Goal: Task Accomplishment & Management: Complete application form

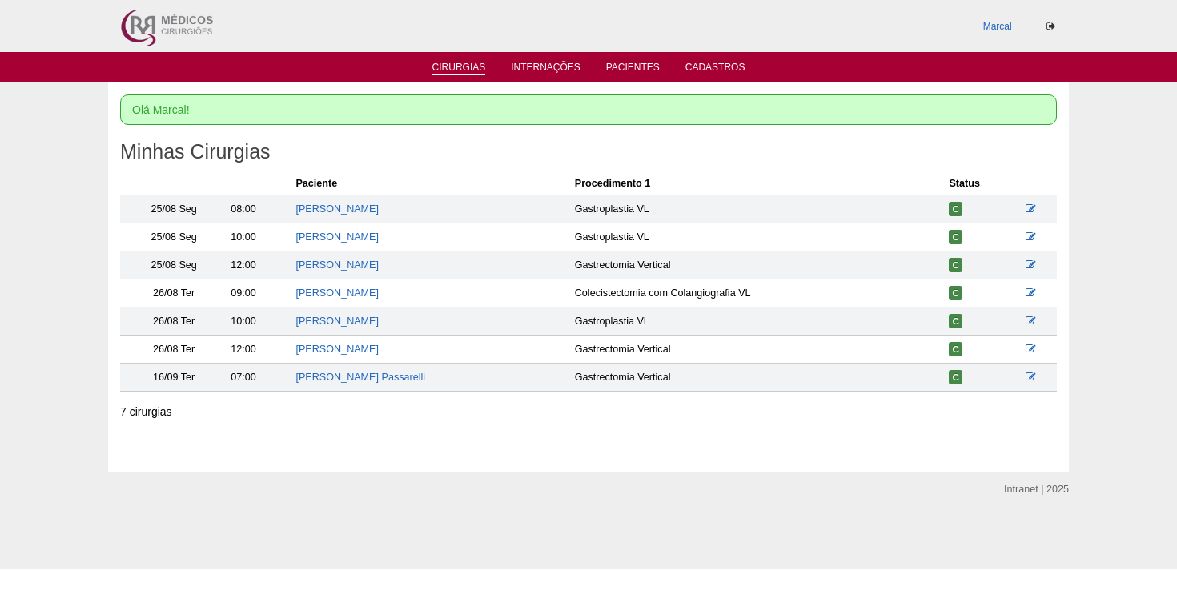
click at [464, 66] on link "Cirurgias" at bounding box center [459, 69] width 54 height 14
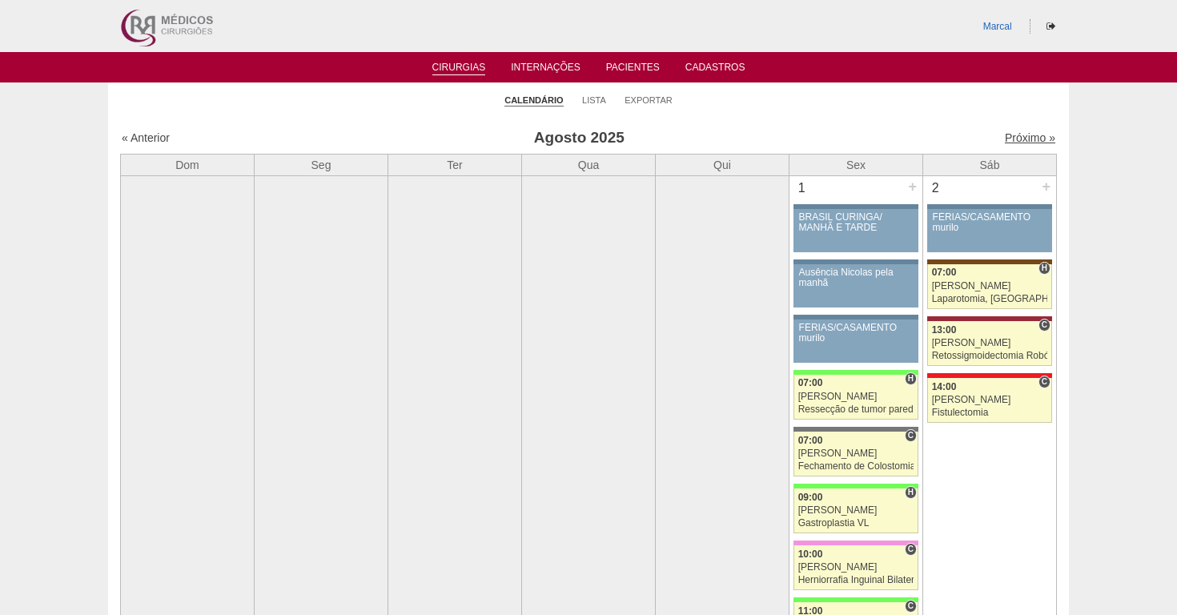
click at [1023, 136] on link "Próximo »" at bounding box center [1030, 137] width 50 height 13
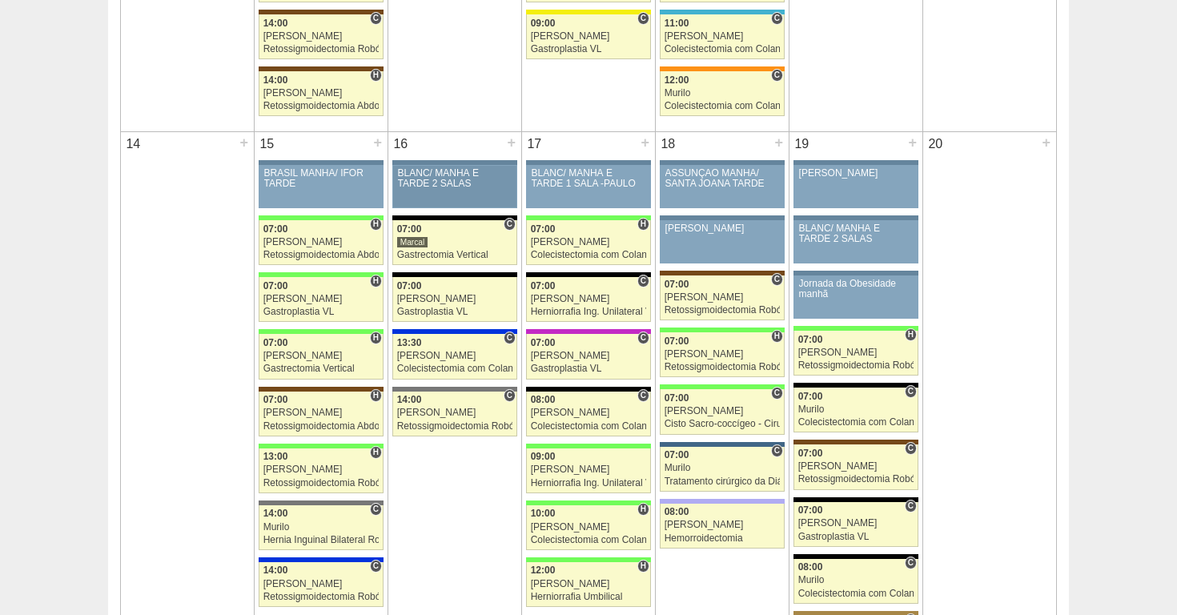
scroll to position [1235, 0]
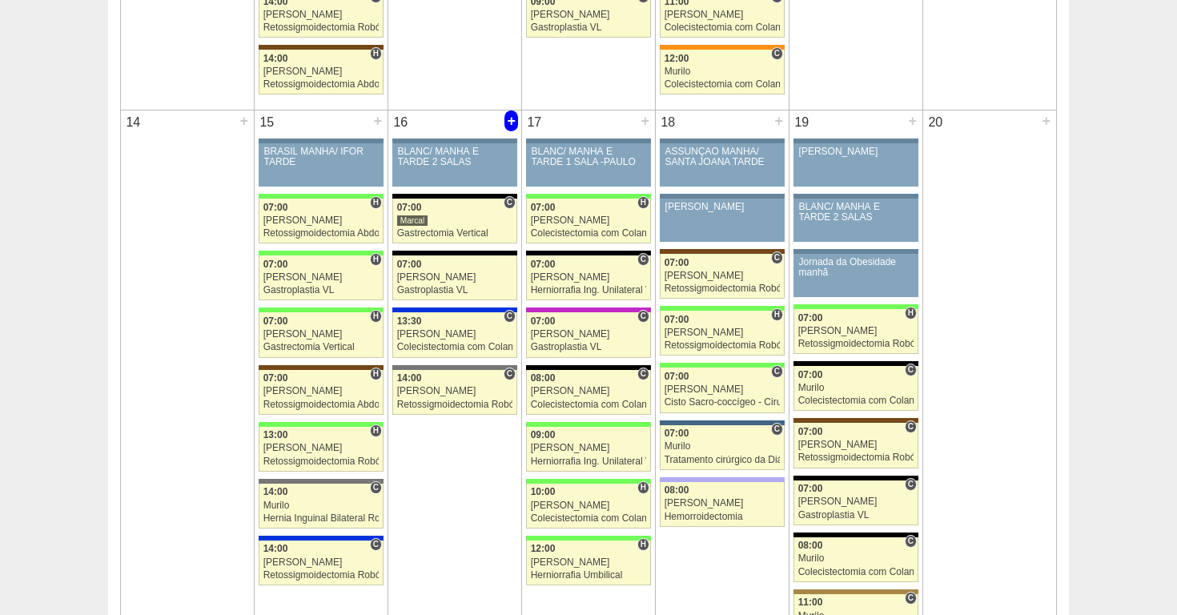
click at [511, 123] on div "+" at bounding box center [511, 120] width 14 height 21
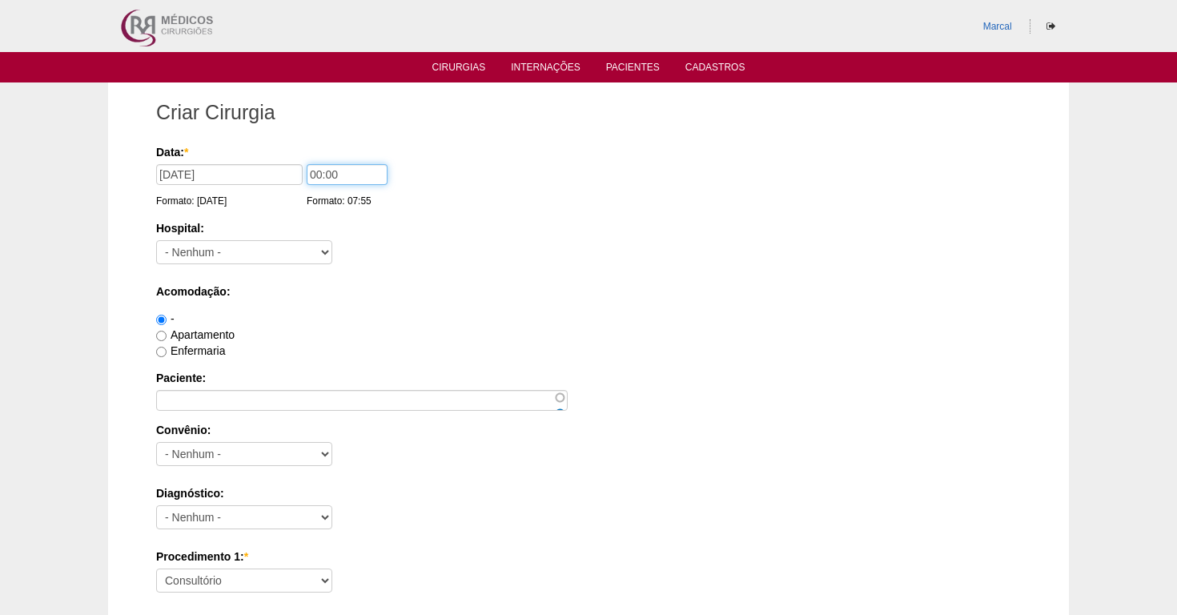
click at [307, 174] on input "00:00" at bounding box center [347, 174] width 81 height 21
type input "07:00"
select select "5"
click at [163, 352] on input "Enfermaria" at bounding box center [161, 352] width 10 height 10
radio input "true"
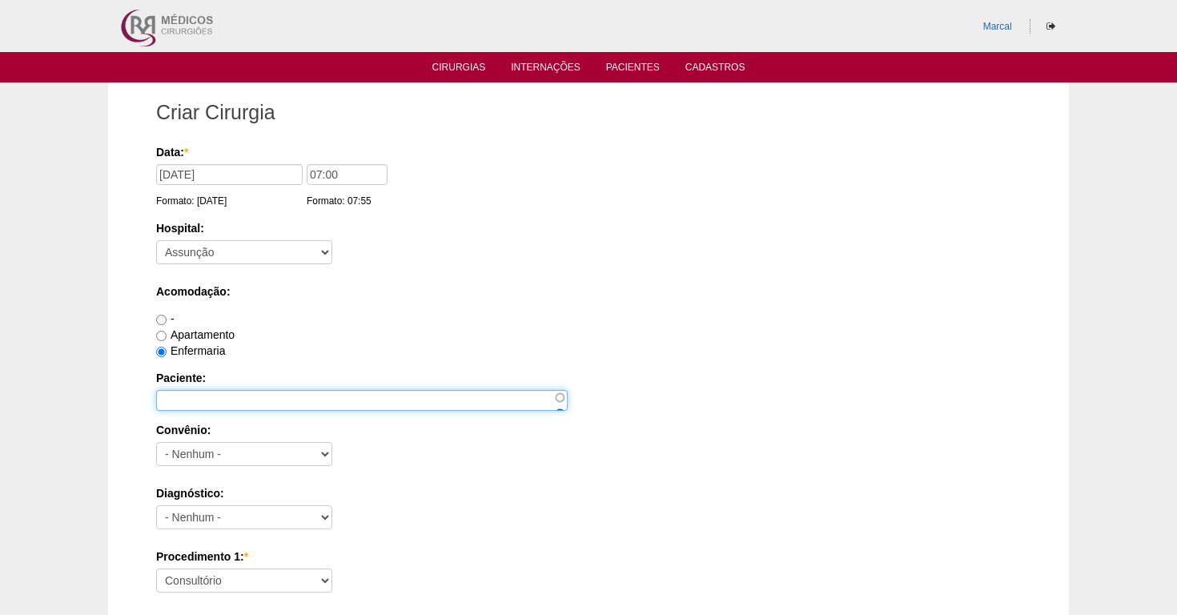
click at [168, 399] on input "Paciente:" at bounding box center [362, 400] width 412 height 21
type input "Aline Galvao Perez"
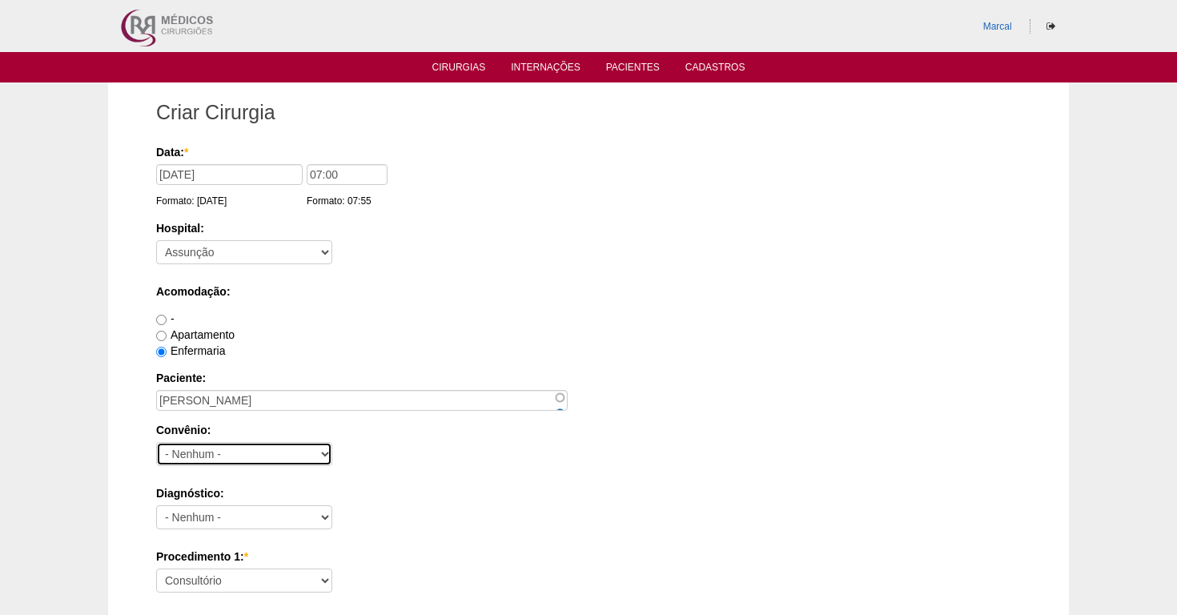
select select "25"
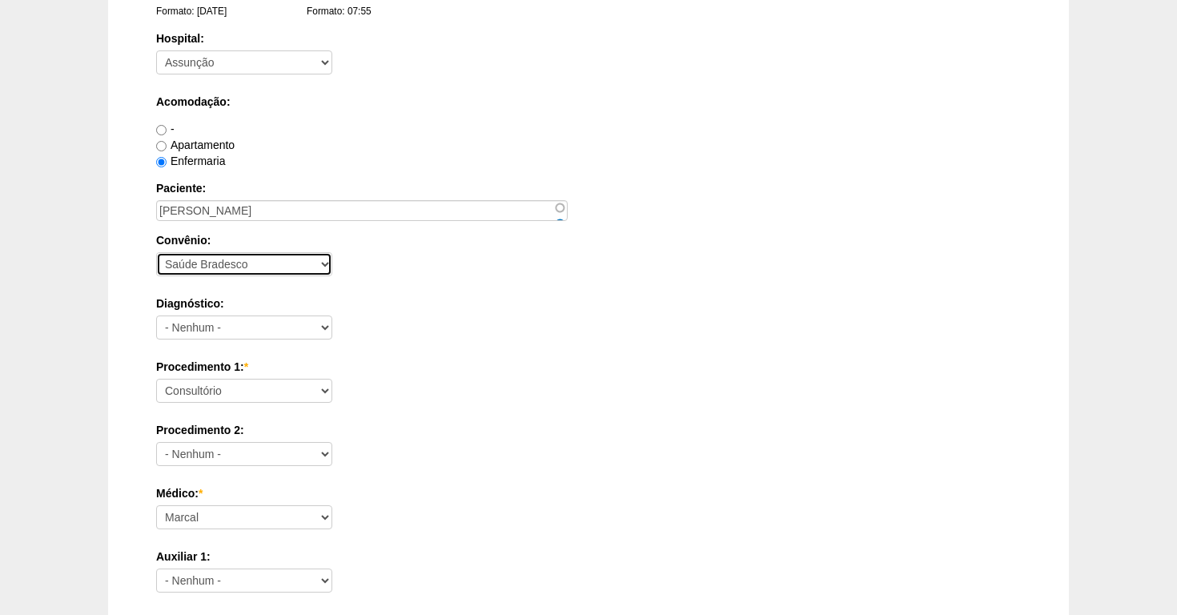
scroll to position [199, 0]
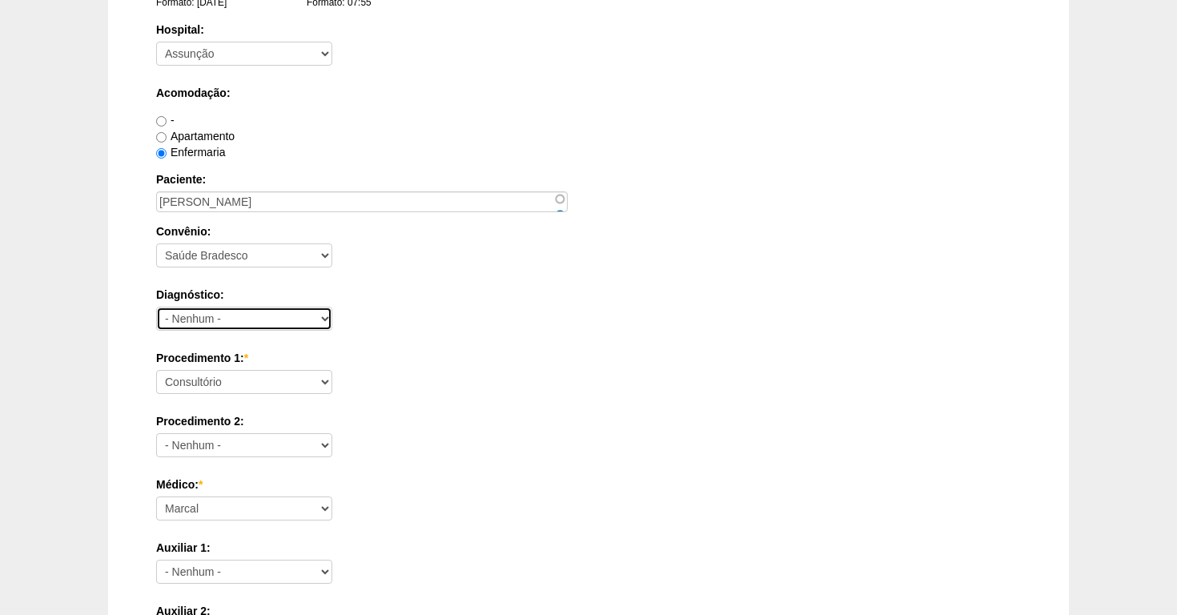
select select "3707"
click at [325, 382] on select "Consultório Abscesso Hepático - Drenagem Abscesso perianal Amputação Abdômino P…" at bounding box center [244, 382] width 176 height 24
select select "3710"
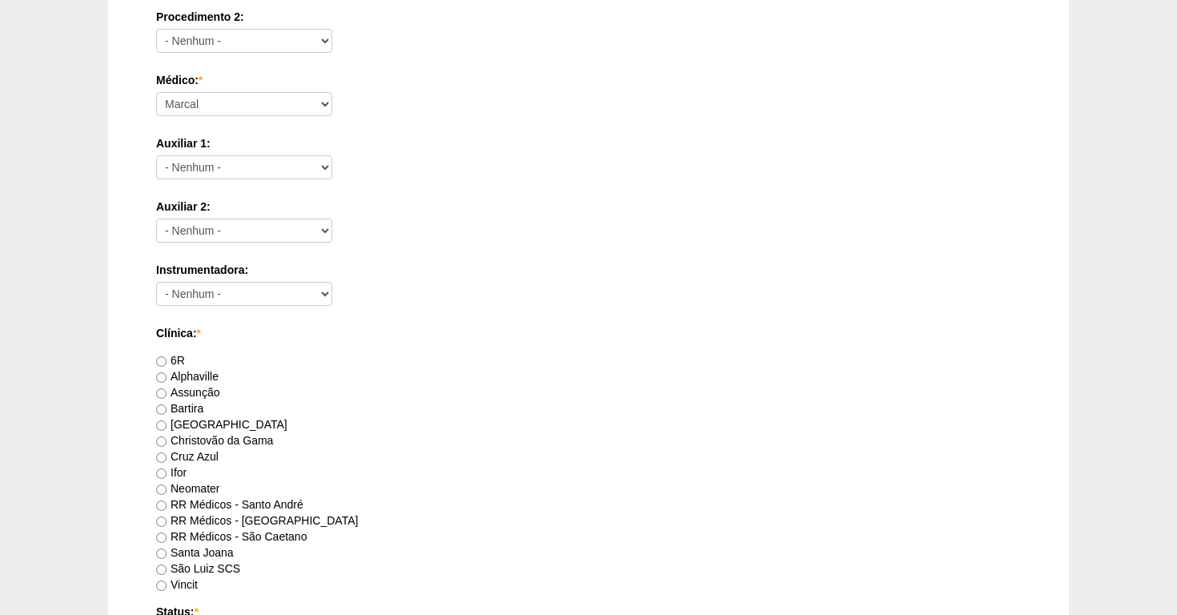
scroll to position [604, 0]
click at [163, 394] on input "Assunção" at bounding box center [161, 393] width 10 height 10
radio input "true"
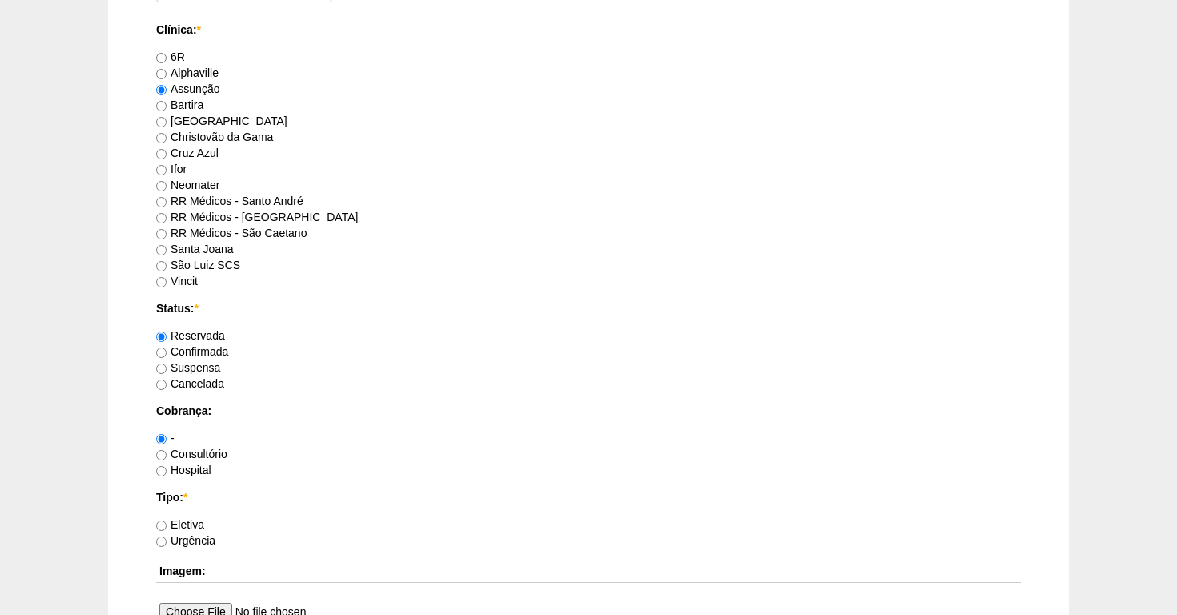
scroll to position [908, 0]
click at [163, 467] on input "Hospital" at bounding box center [161, 469] width 10 height 10
radio input "true"
click at [162, 521] on input "Eletiva" at bounding box center [161, 524] width 10 height 10
radio input "true"
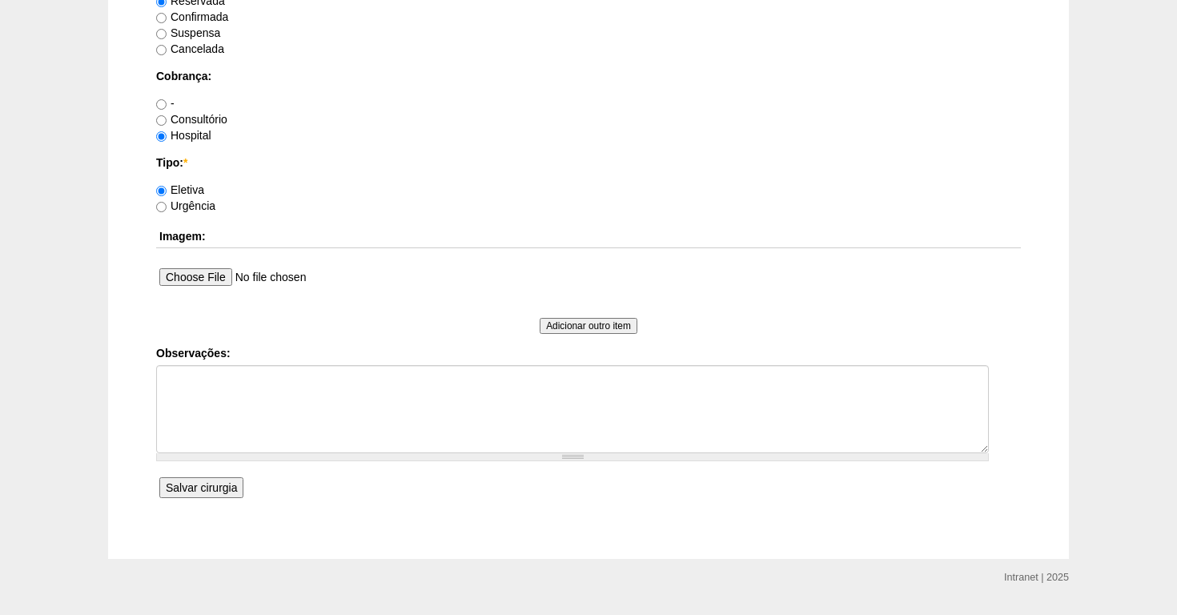
scroll to position [1242, 0]
click at [198, 483] on input "Salvar cirurgia" at bounding box center [201, 486] width 84 height 21
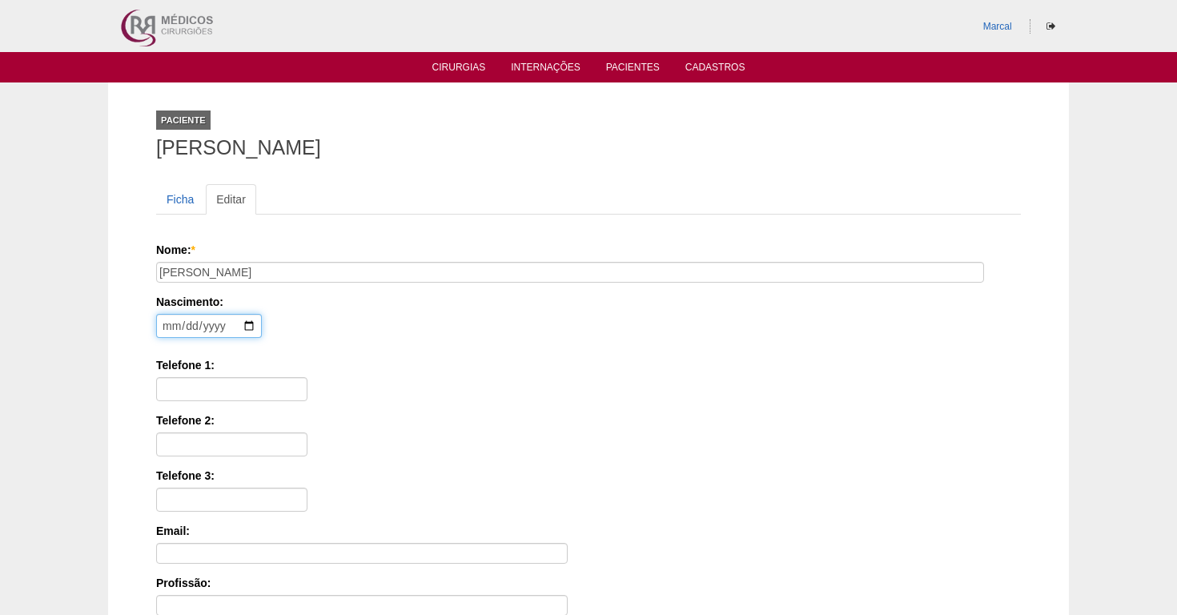
click at [170, 329] on input "date" at bounding box center [209, 326] width 106 height 24
click at [185, 329] on input "date" at bounding box center [209, 326] width 106 height 24
click at [210, 331] on input "date" at bounding box center [209, 326] width 106 height 24
type input "1992-09-03"
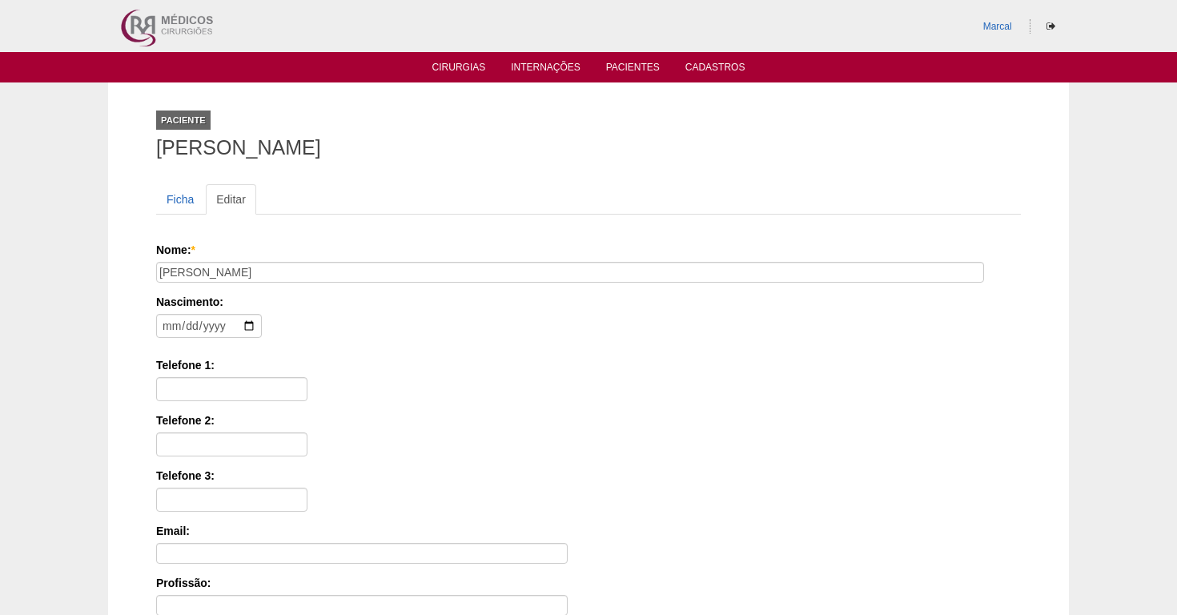
click at [352, 345] on div "Nascimento: 1992-09-03 Formato: 2025-08-21" at bounding box center [585, 320] width 859 height 52
type input "11 97054 4747"
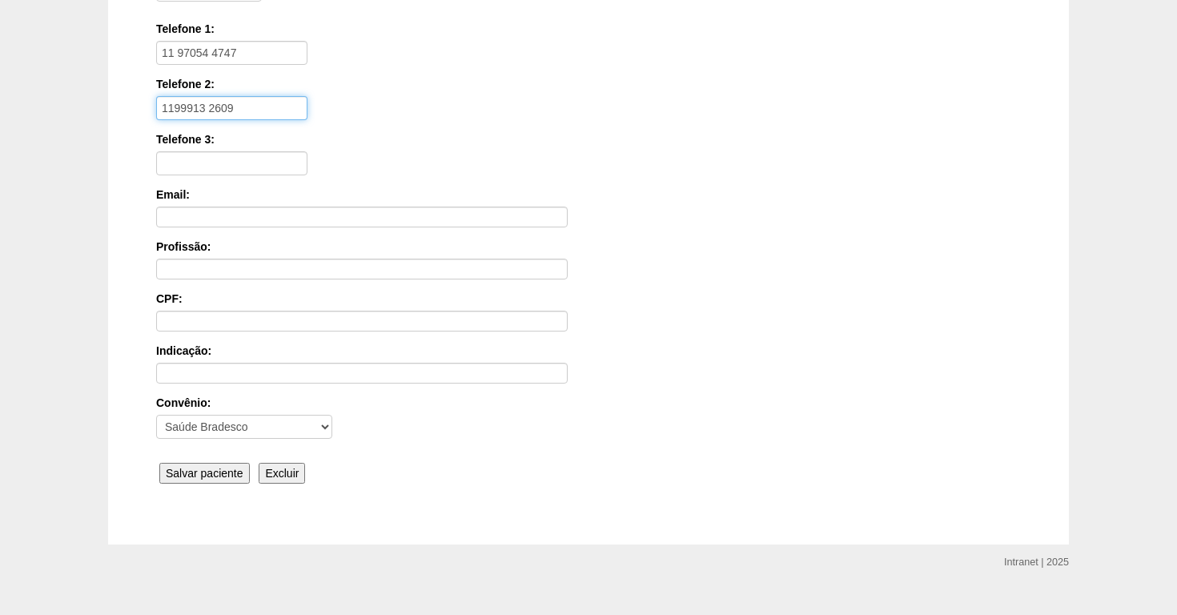
scroll to position [342, 0]
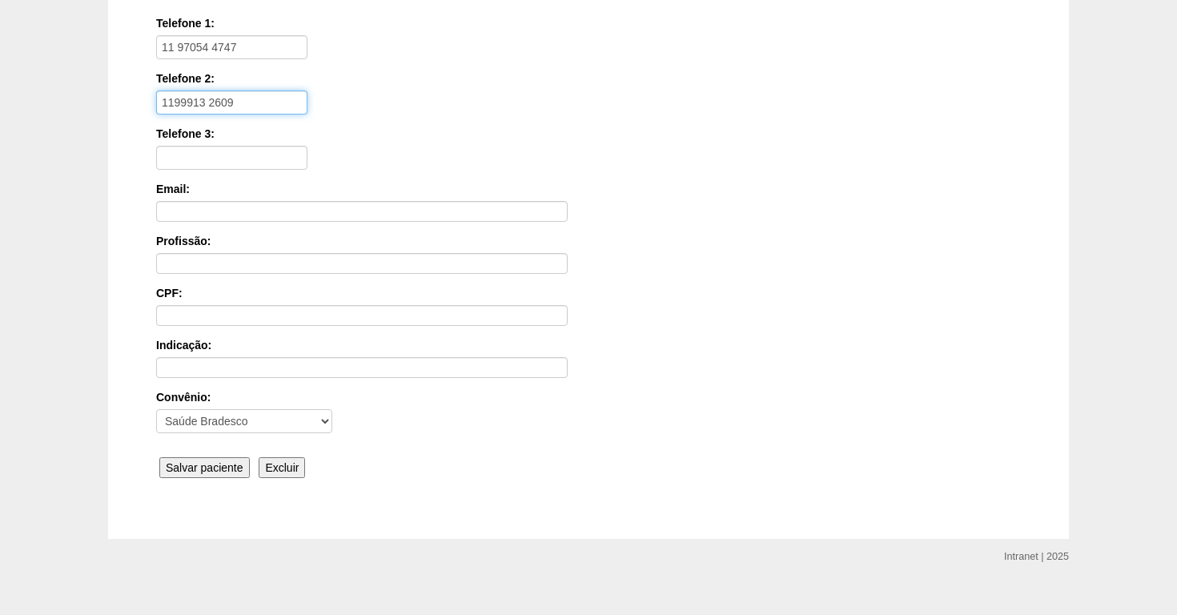
type input "1199913 2609"
click at [212, 464] on input "Salvar paciente" at bounding box center [204, 467] width 90 height 21
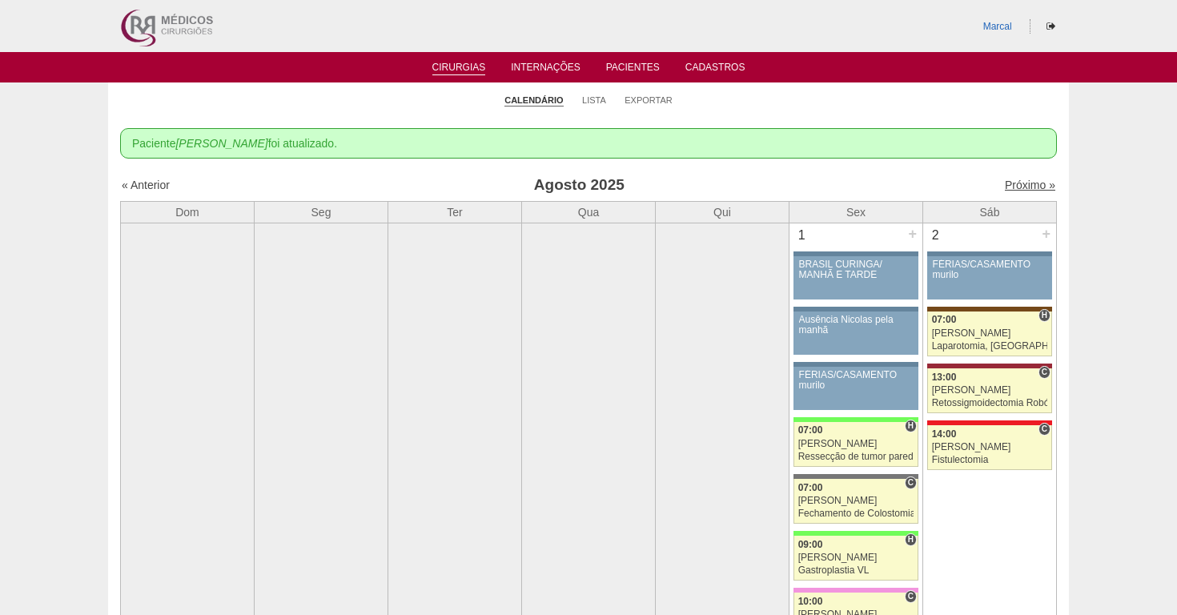
click at [1023, 182] on link "Próximo »" at bounding box center [1030, 185] width 50 height 13
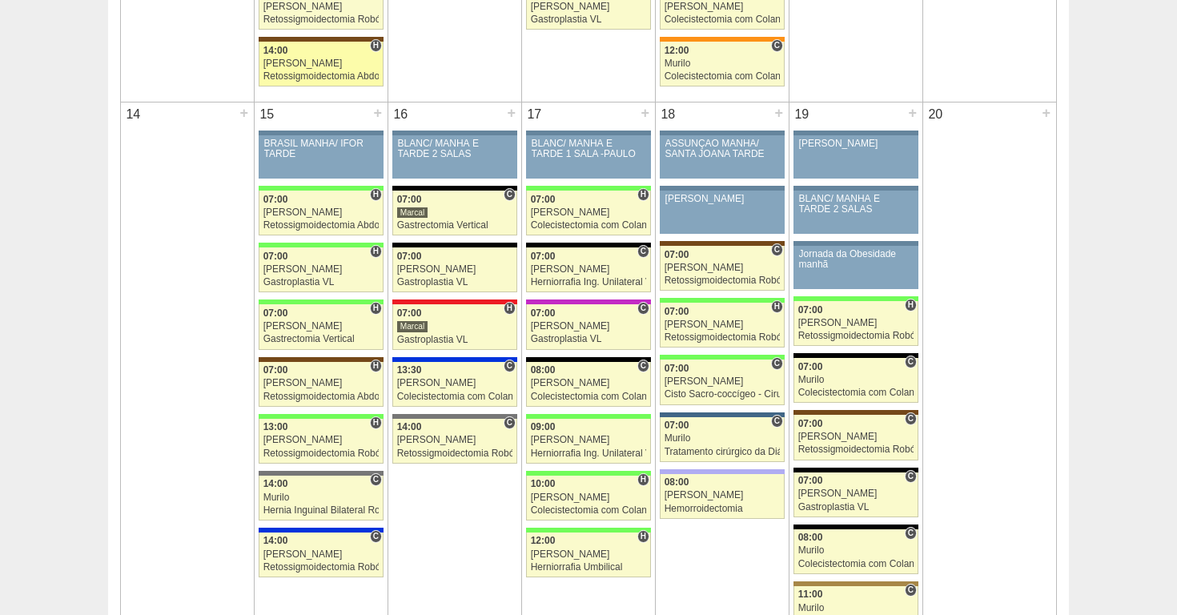
scroll to position [1253, 0]
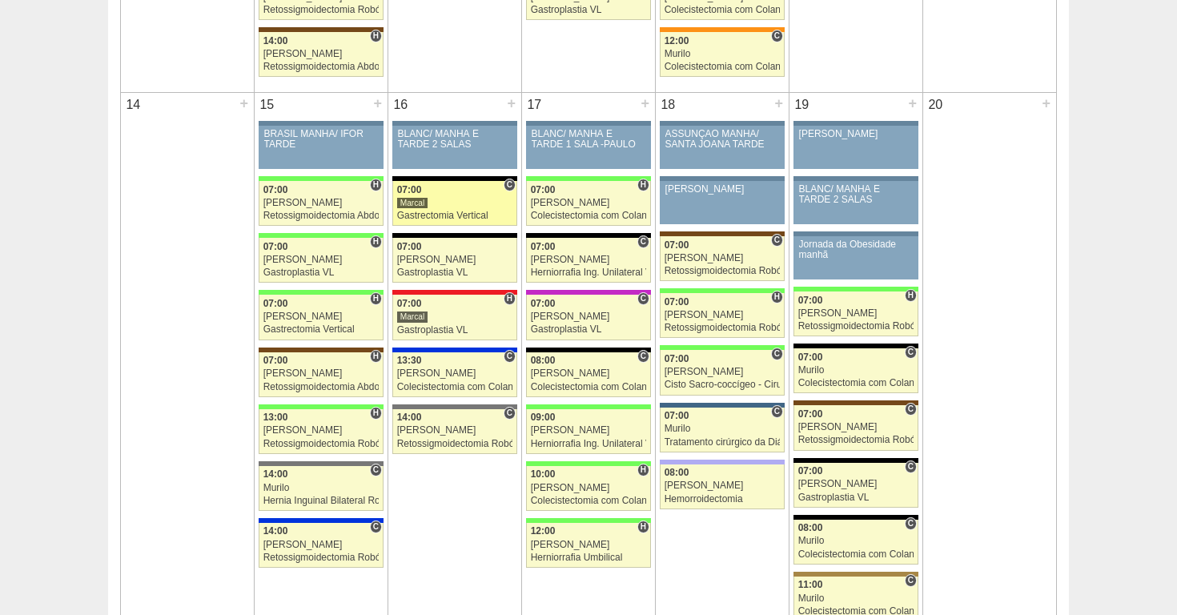
click at [454, 203] on div "Marcal" at bounding box center [455, 203] width 116 height 10
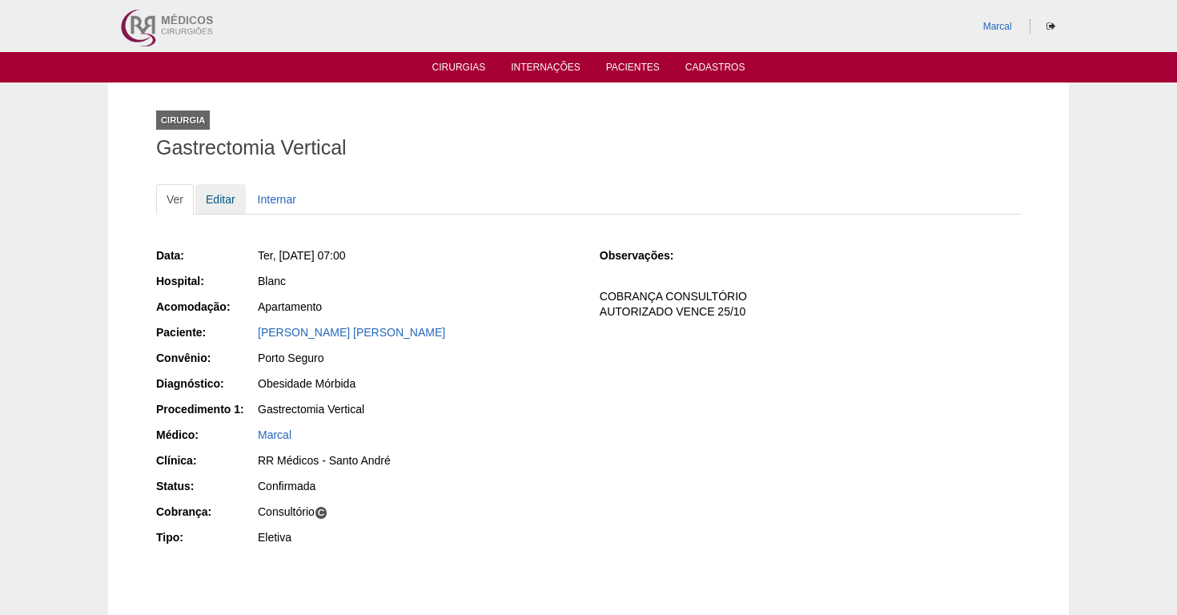
click at [220, 197] on link "Editar" at bounding box center [220, 199] width 50 height 30
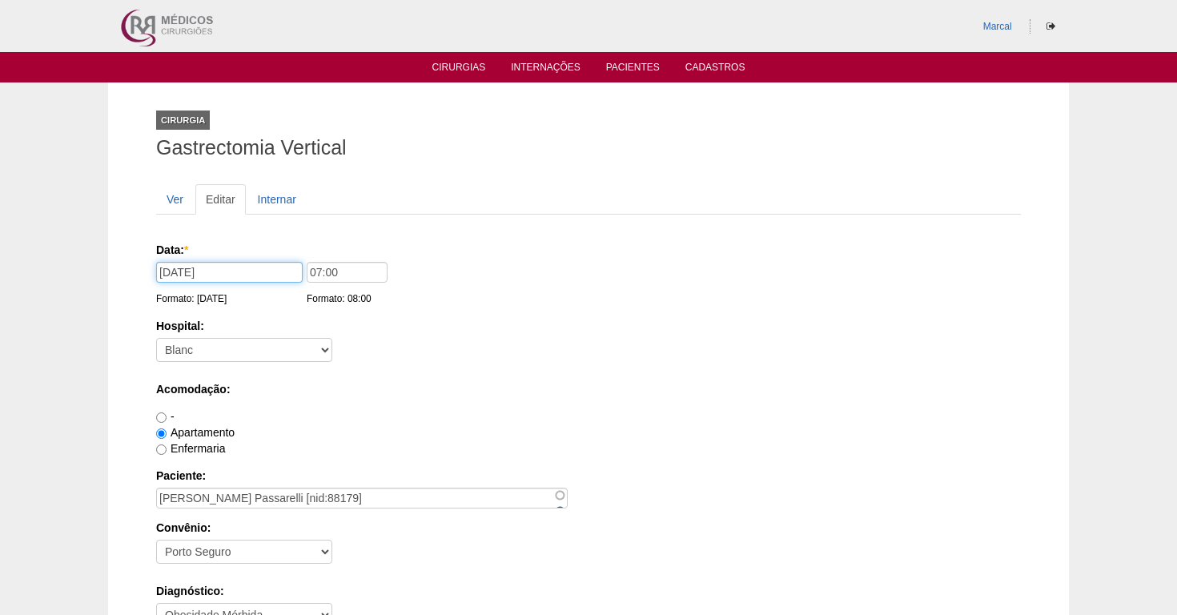
click at [199, 276] on input "16/09/2025" at bounding box center [229, 272] width 147 height 21
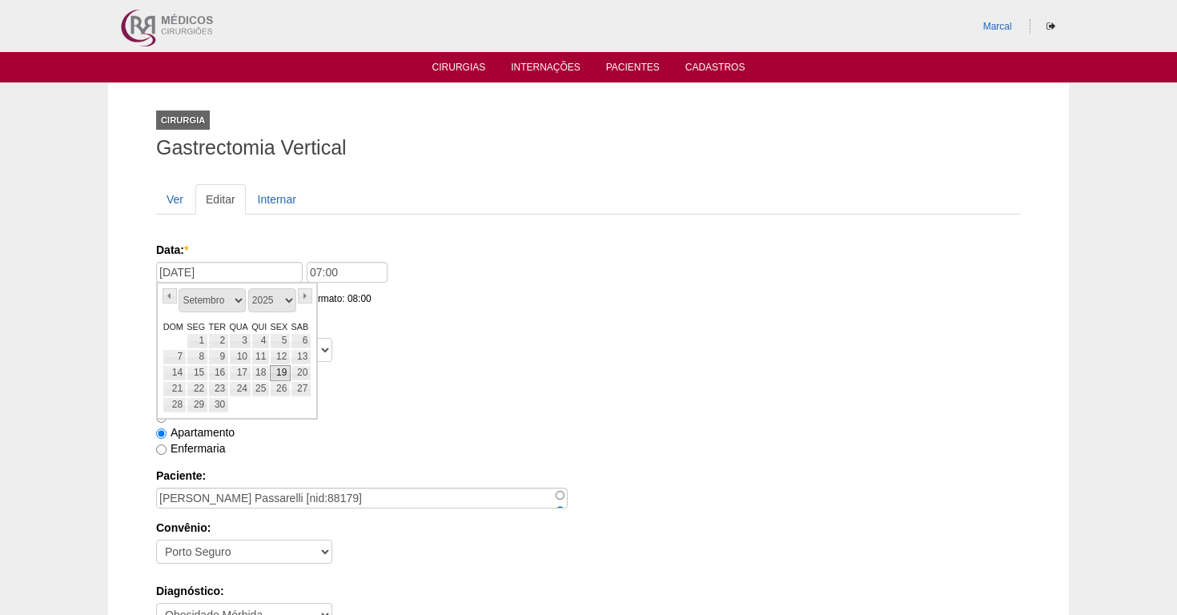
click at [280, 371] on link "19" at bounding box center [280, 373] width 21 height 16
type input "19/09/2025"
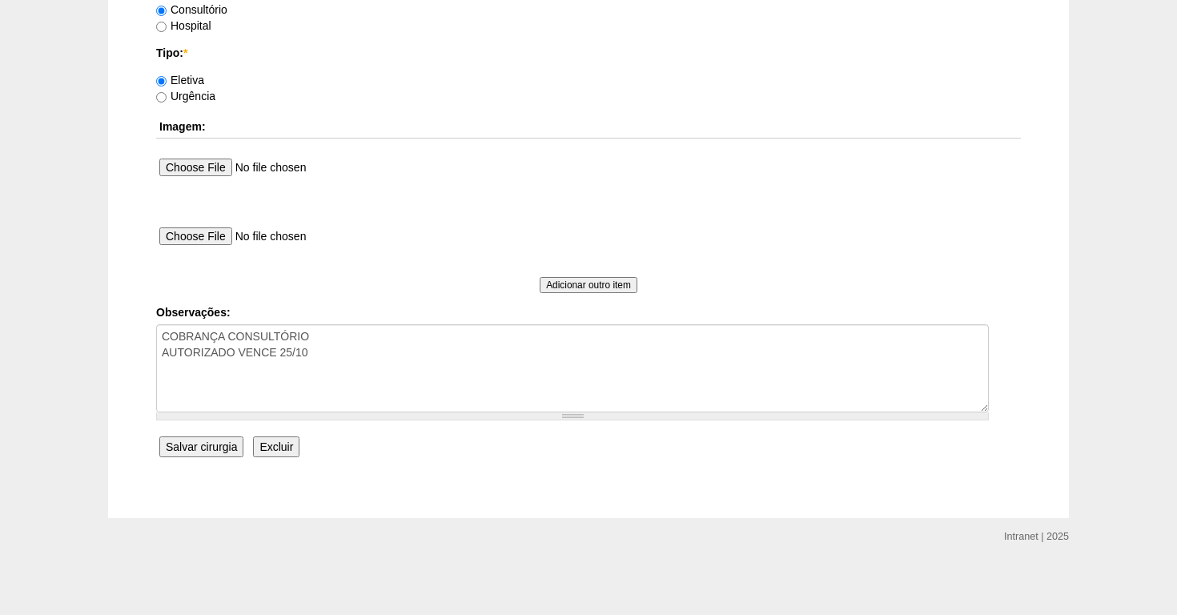
scroll to position [1447, 0]
click at [194, 448] on input "Salvar cirurgia" at bounding box center [201, 448] width 84 height 21
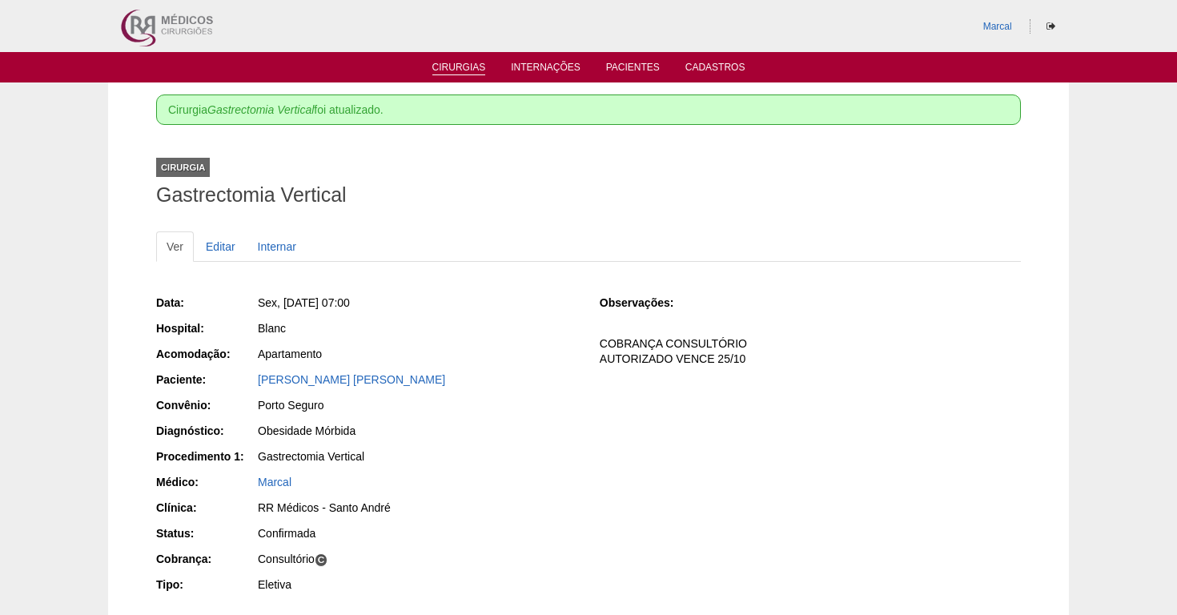
click at [454, 66] on link "Cirurgias" at bounding box center [459, 69] width 54 height 14
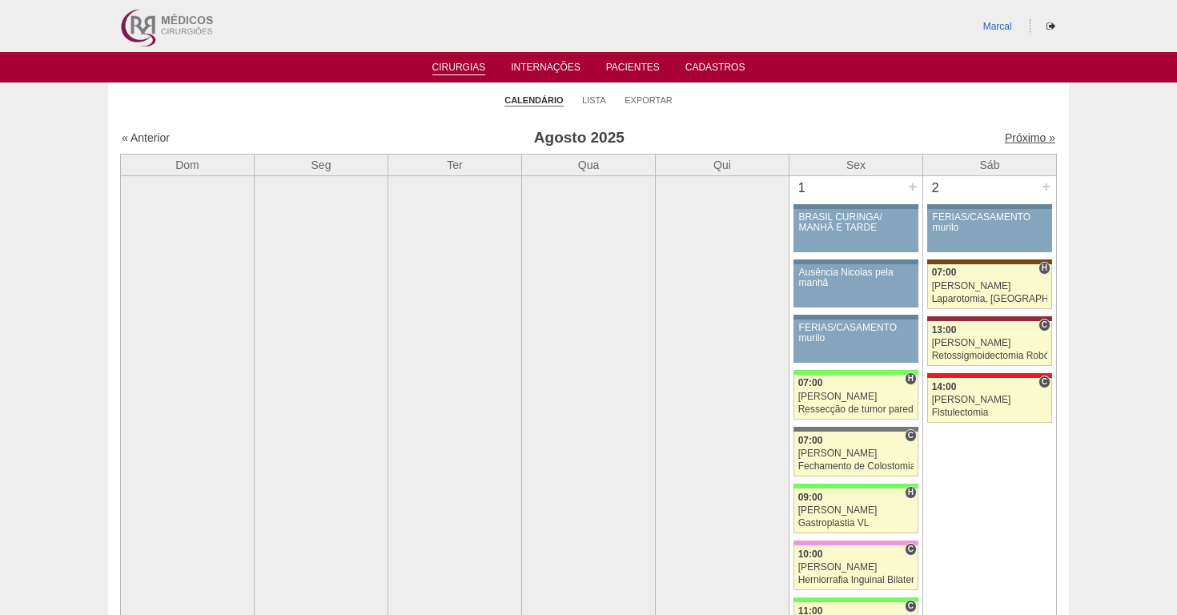
click at [1023, 136] on link "Próximo »" at bounding box center [1030, 137] width 50 height 13
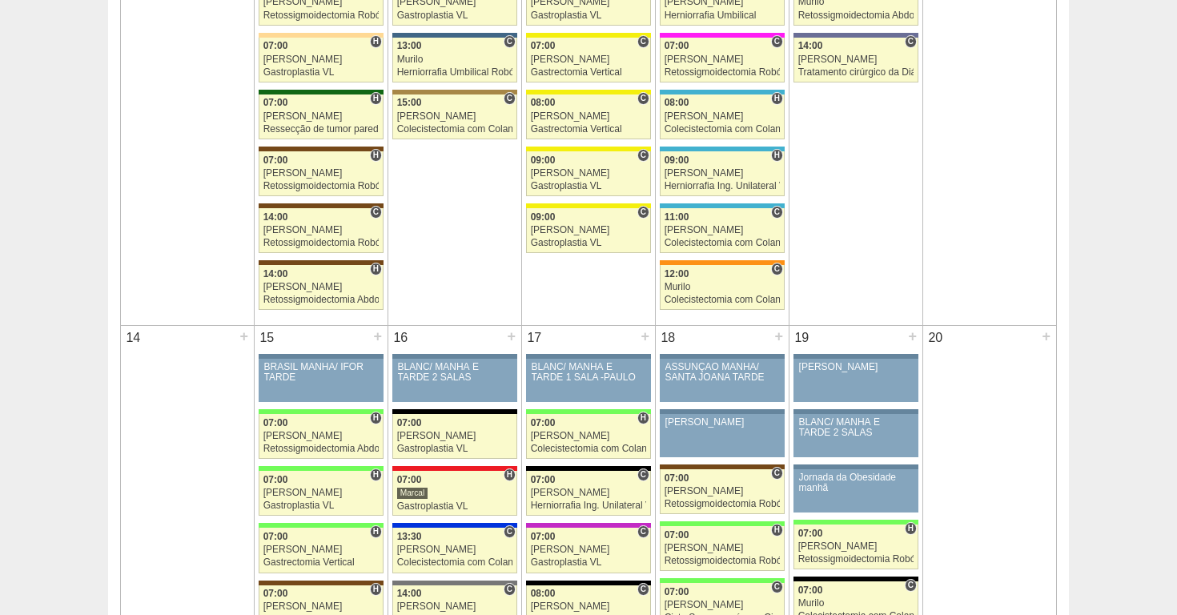
scroll to position [1019, 0]
